Goal: Information Seeking & Learning: Compare options

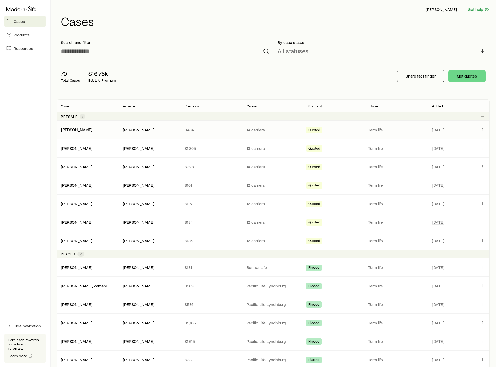
click at [73, 131] on link "[PERSON_NAME]" at bounding box center [76, 129] width 31 height 5
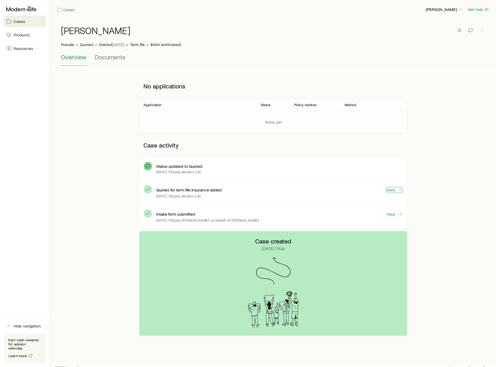
click at [390, 190] on link "View" at bounding box center [394, 190] width 17 height 6
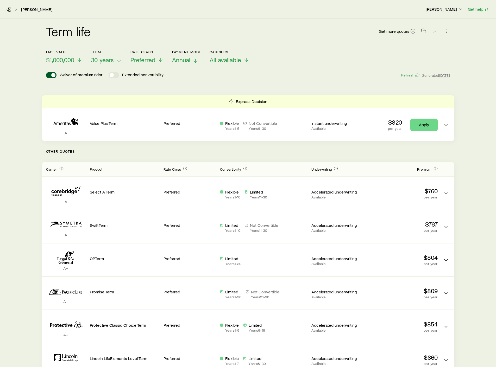
click at [182, 59] on span "Annual" at bounding box center [181, 59] width 18 height 7
click at [9, 10] on icon at bounding box center [9, 9] width 5 height 5
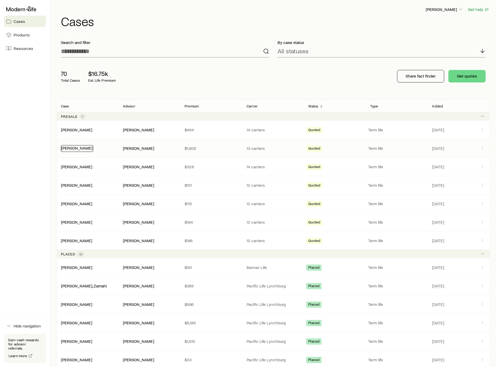
click at [76, 148] on link "[PERSON_NAME]" at bounding box center [76, 147] width 31 height 5
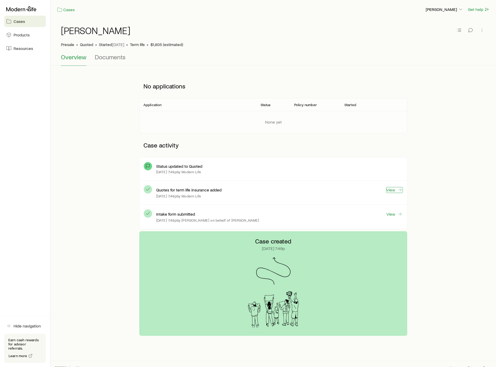
click at [394, 190] on link "View" at bounding box center [394, 190] width 17 height 6
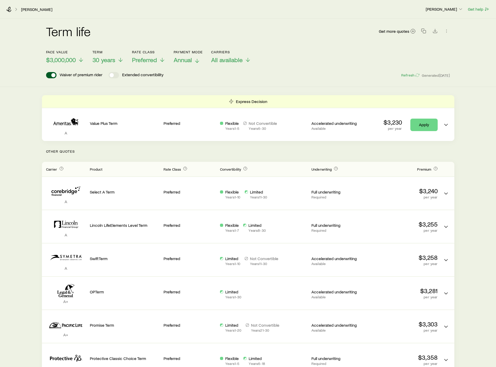
click at [190, 61] on span "Annual" at bounding box center [183, 59] width 18 height 7
